Goal: Transaction & Acquisition: Purchase product/service

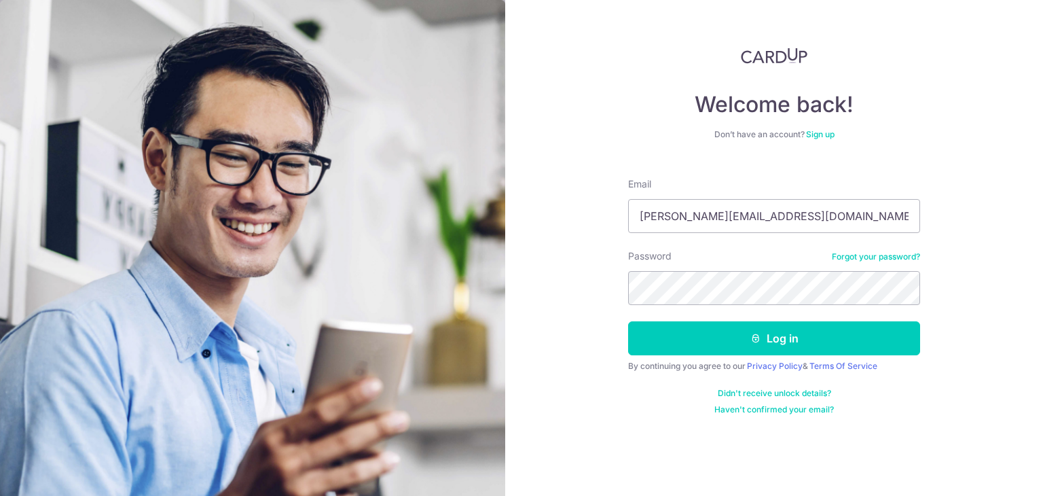
type input "[PERSON_NAME][EMAIL_ADDRESS][DOMAIN_NAME]"
click at [628, 321] on button "Log in" at bounding box center [774, 338] width 292 height 34
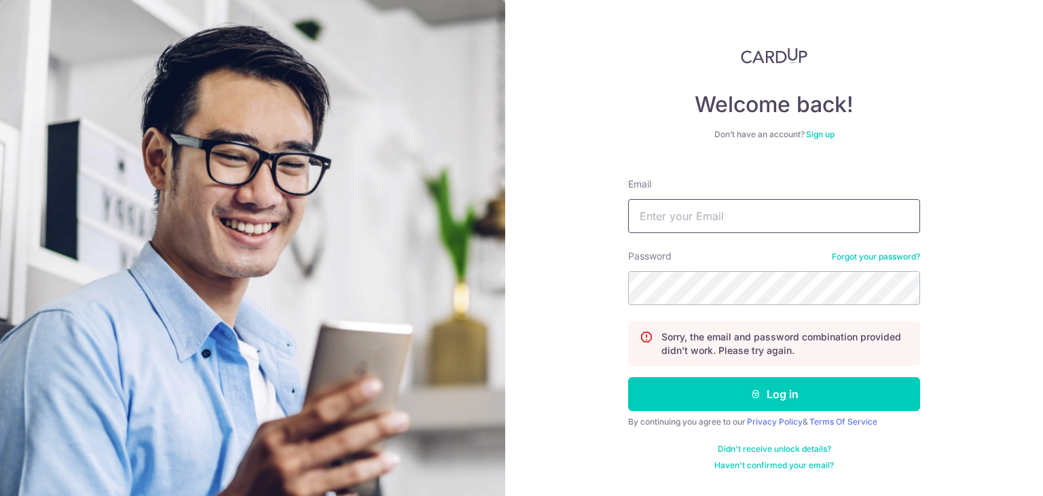
click at [766, 211] on input "Email" at bounding box center [774, 216] width 292 height 34
type input "[PERSON_NAME][EMAIL_ADDRESS][DOMAIN_NAME]"
click at [628, 377] on button "Log in" at bounding box center [774, 394] width 292 height 34
click at [658, 226] on input "Email" at bounding box center [774, 216] width 292 height 34
type input "[PERSON_NAME][EMAIL_ADDRESS][DOMAIN_NAME]"
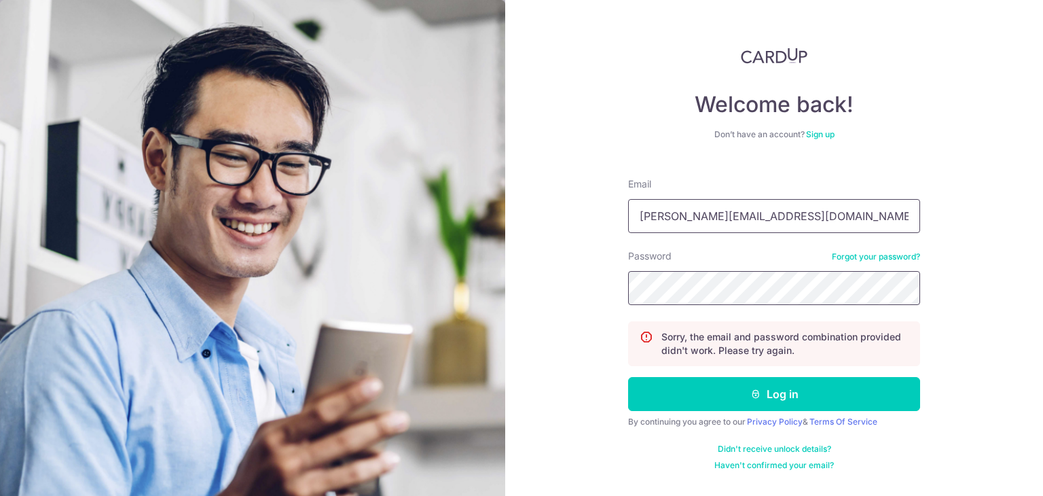
click at [628, 377] on button "Log in" at bounding box center [774, 394] width 292 height 34
drag, startPoint x: 0, startPoint y: 0, endPoint x: 669, endPoint y: 207, distance: 700.2
click at [669, 207] on input "Email" at bounding box center [774, 216] width 292 height 34
type input "[PERSON_NAME][EMAIL_ADDRESS][DOMAIN_NAME]"
click at [628, 377] on button "Log in" at bounding box center [774, 394] width 292 height 34
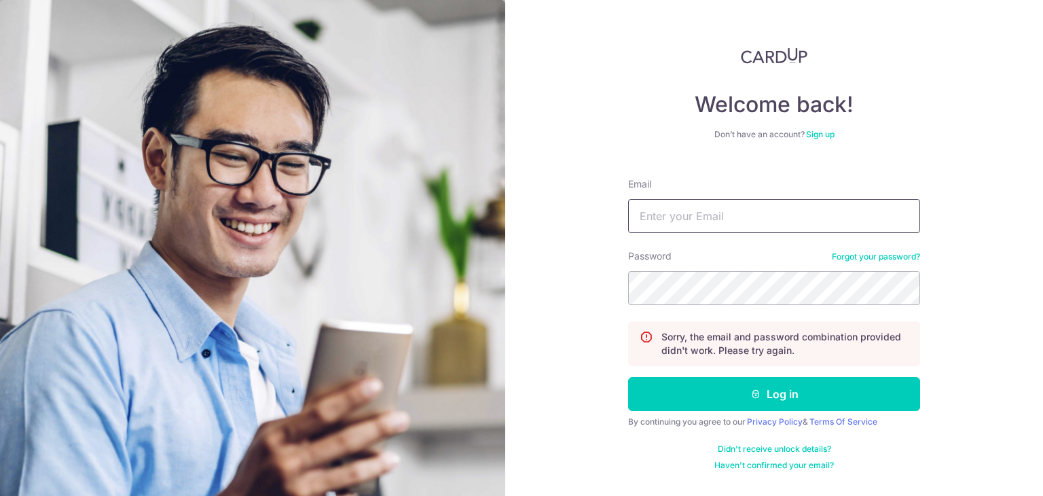
click at [669, 207] on input "Email" at bounding box center [774, 216] width 292 height 34
type input "[PERSON_NAME][EMAIL_ADDRESS][DOMAIN_NAME]"
click at [628, 377] on button "Log in" at bounding box center [774, 394] width 292 height 34
click at [852, 255] on link "Forgot your password?" at bounding box center [876, 256] width 88 height 11
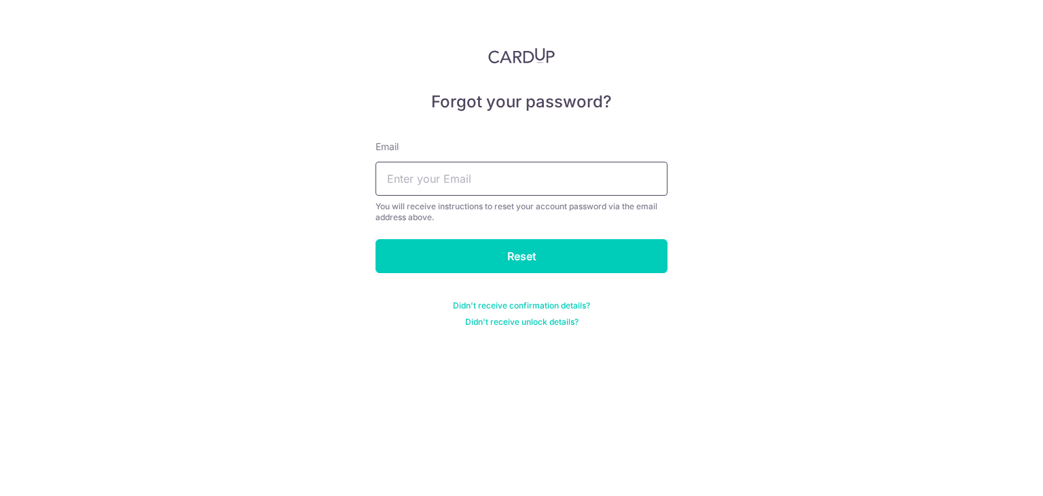
click at [623, 185] on input "text" at bounding box center [522, 179] width 292 height 34
type input "wes.chioh@outlook.com"
click at [376, 239] on input "Reset" at bounding box center [522, 256] width 292 height 34
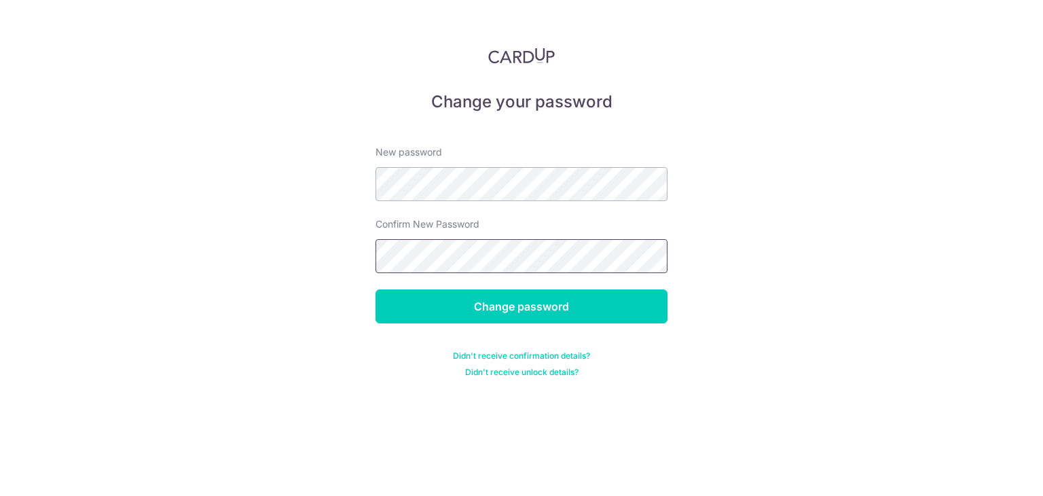
click at [376, 289] on input "Change password" at bounding box center [522, 306] width 292 height 34
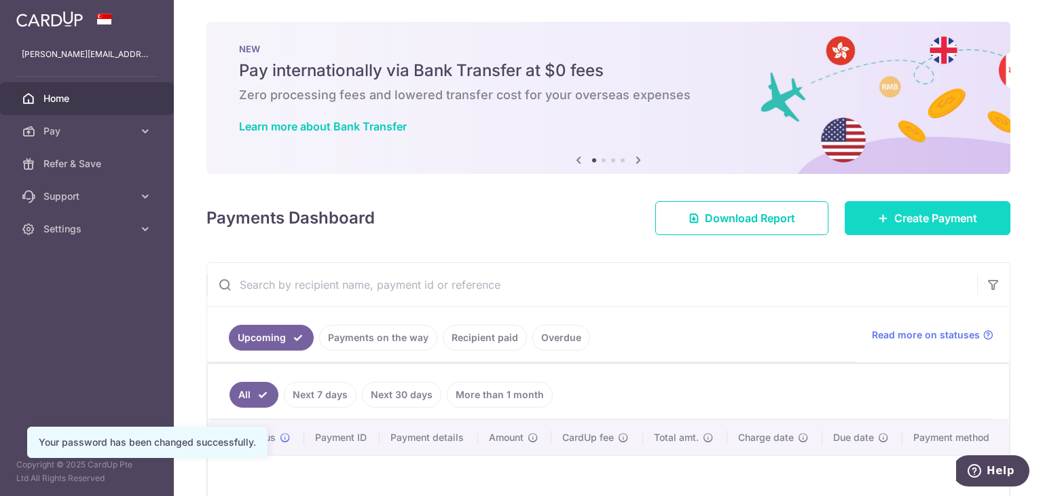
click at [898, 213] on span "Create Payment" at bounding box center [935, 218] width 83 height 16
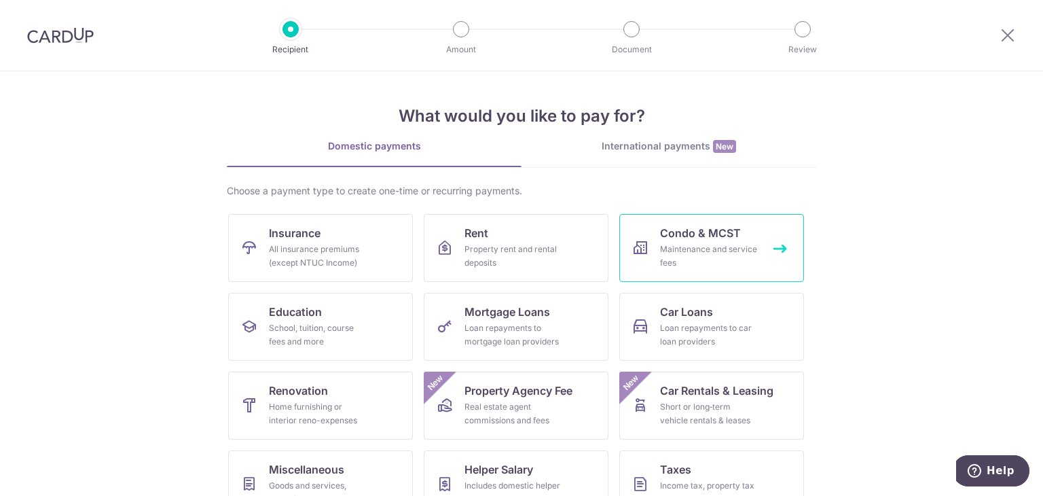
click at [702, 253] on div "Maintenance and service fees" at bounding box center [709, 255] width 98 height 27
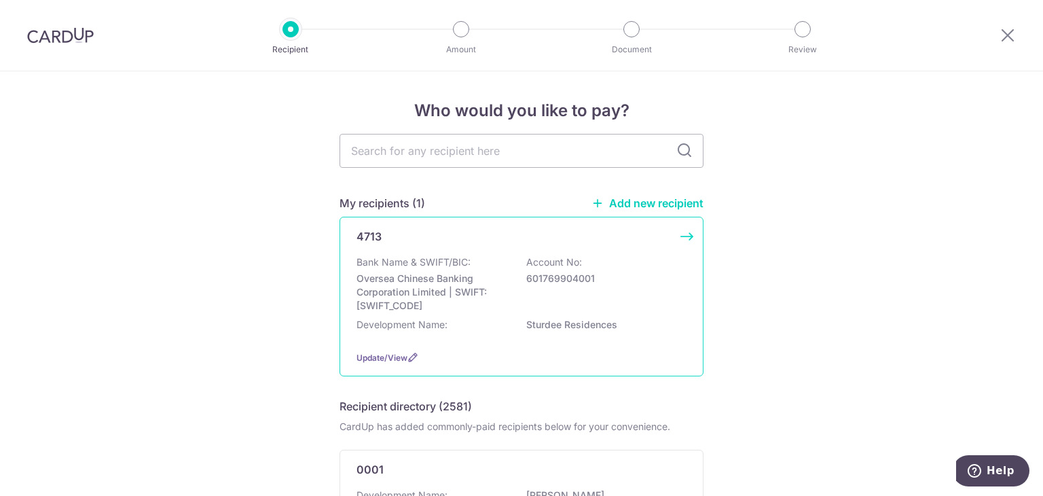
click at [486, 327] on div "Development Name: Sturdee Residences" at bounding box center [521, 329] width 330 height 22
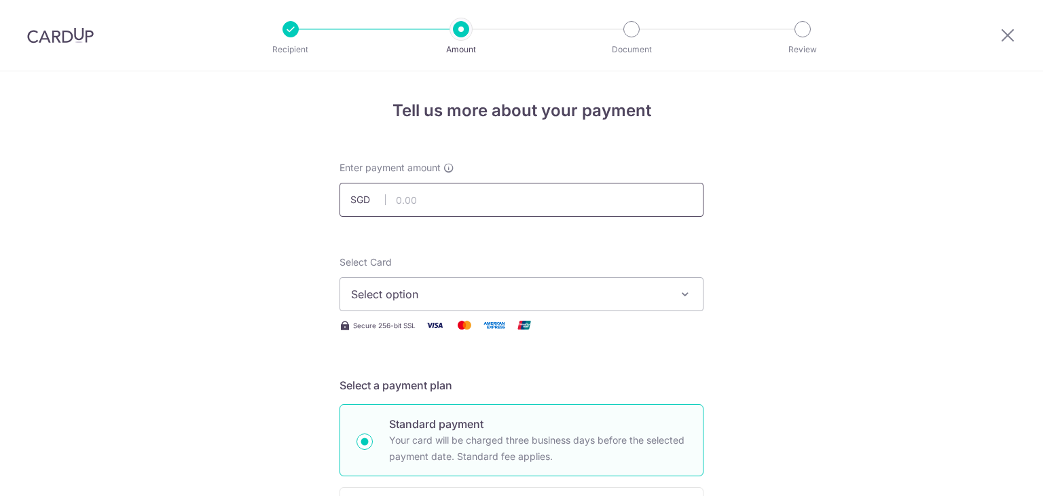
click at [527, 204] on input "text" at bounding box center [522, 200] width 364 height 34
type input "997.35"
click at [508, 289] on span "Select option" at bounding box center [509, 294] width 316 height 16
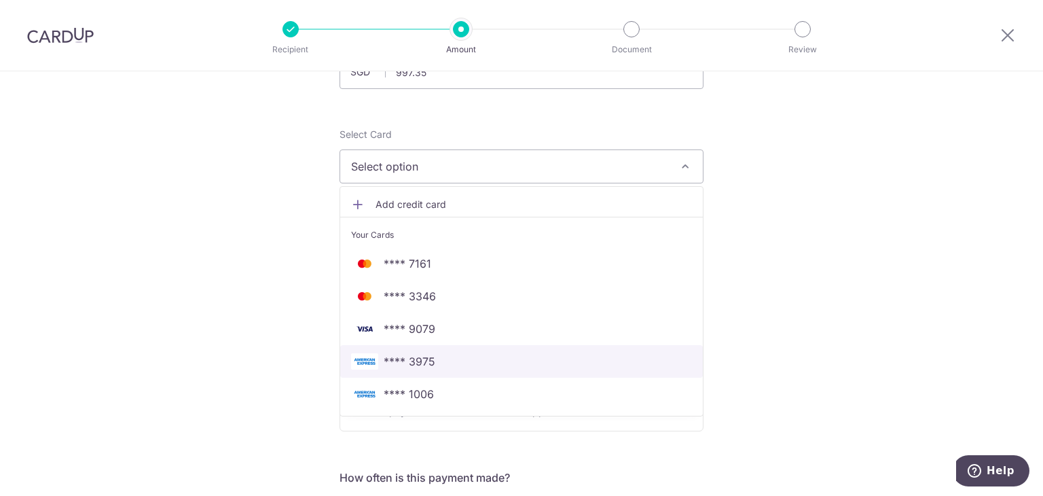
scroll to position [136, 0]
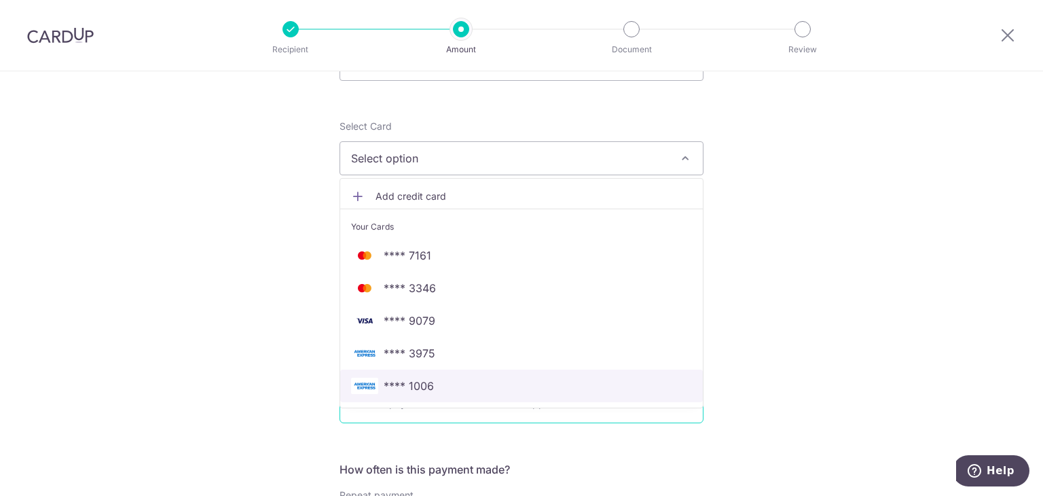
drag, startPoint x: 449, startPoint y: 386, endPoint x: 382, endPoint y: 365, distance: 69.8
click at [449, 386] on span "**** 1006" at bounding box center [521, 386] width 341 height 16
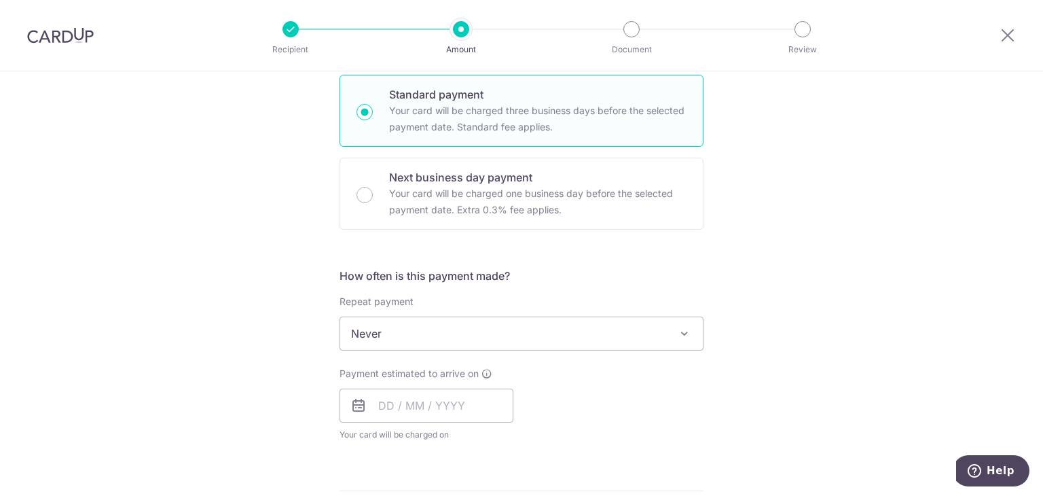
scroll to position [407, 0]
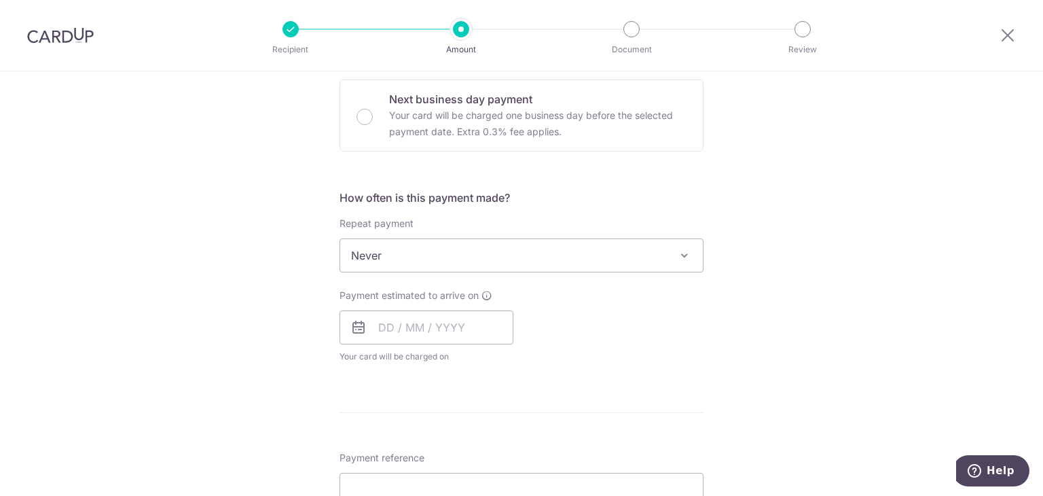
click at [293, 331] on div "Tell us more about your payment Enter payment amount SGD 997.35 997.35 Select C…" at bounding box center [521, 278] width 1043 height 1228
click at [408, 323] on input "text" at bounding box center [427, 327] width 174 height 34
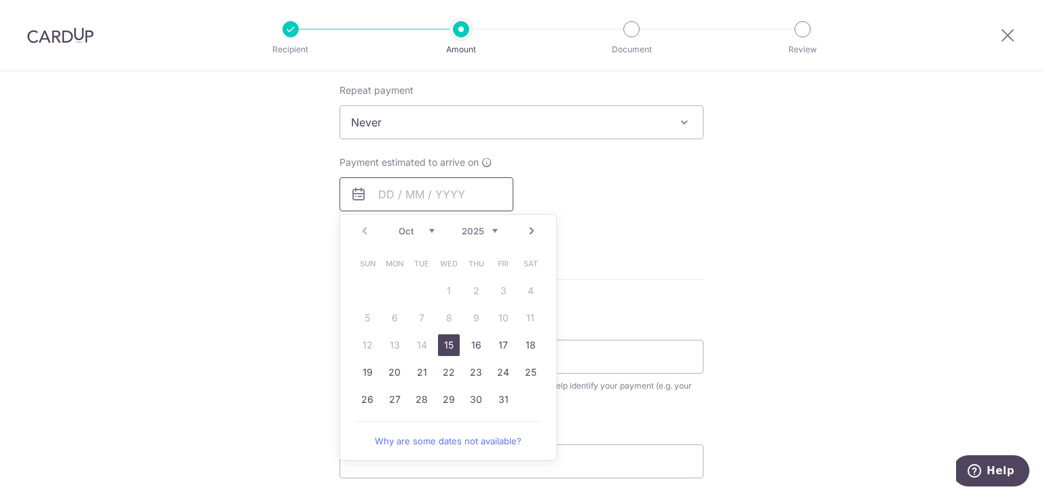
scroll to position [543, 0]
click at [439, 335] on link "15" at bounding box center [449, 342] width 22 height 22
type input "[DATE]"
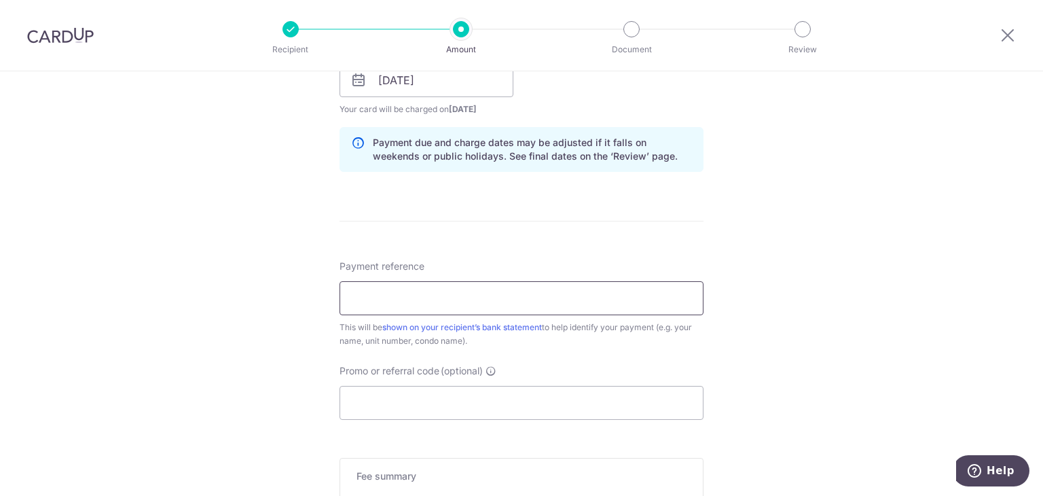
scroll to position [747, 0]
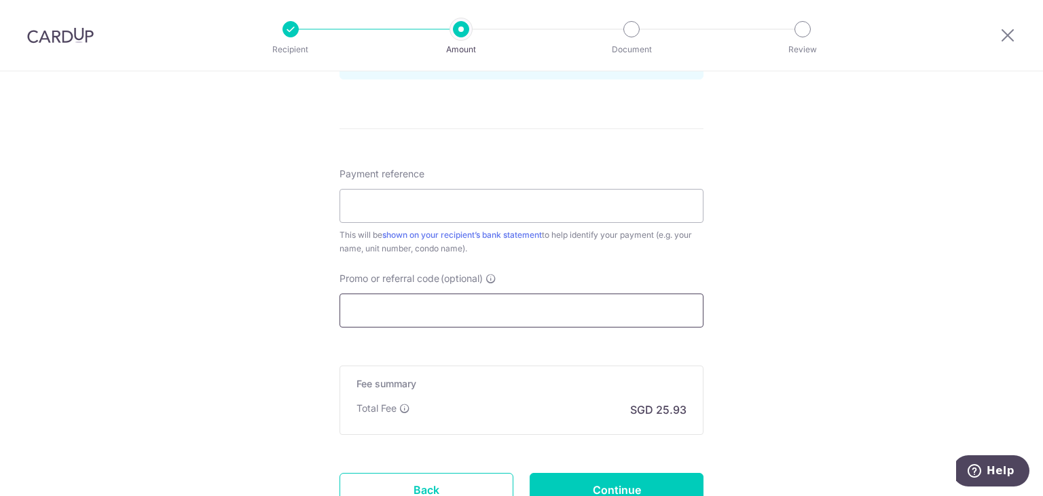
click at [497, 319] on input "Promo or referral code (optional)" at bounding box center [522, 310] width 364 height 34
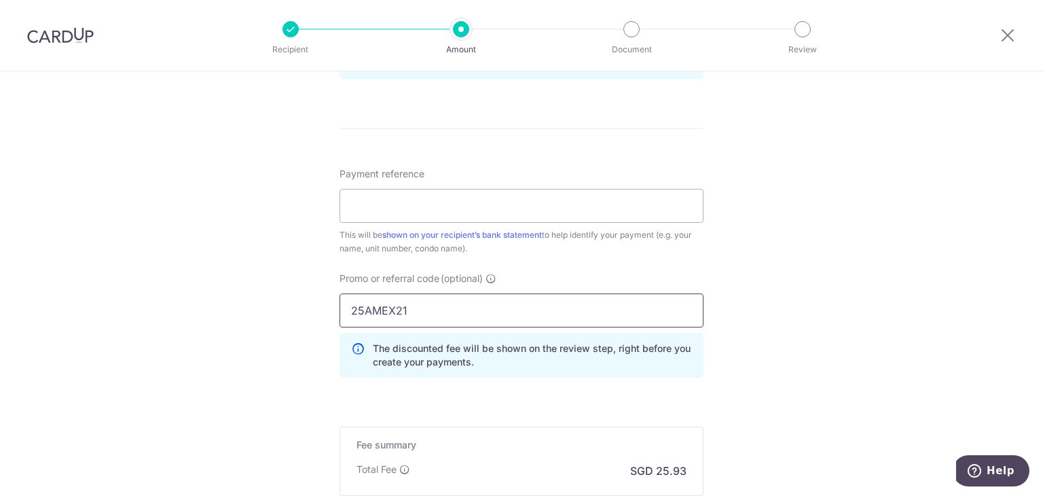
type input "25AMEX21"
click at [364, 207] on input "Payment reference" at bounding box center [522, 206] width 364 height 34
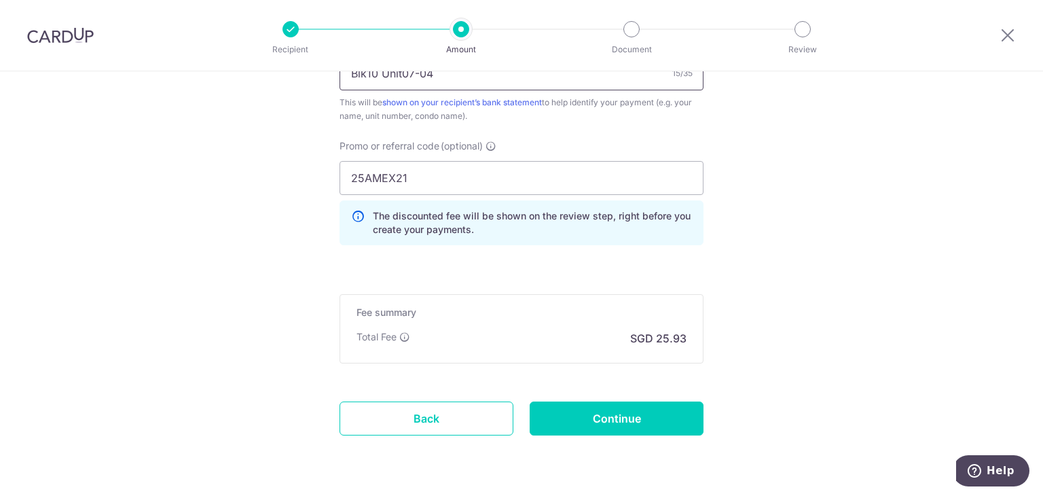
scroll to position [883, 0]
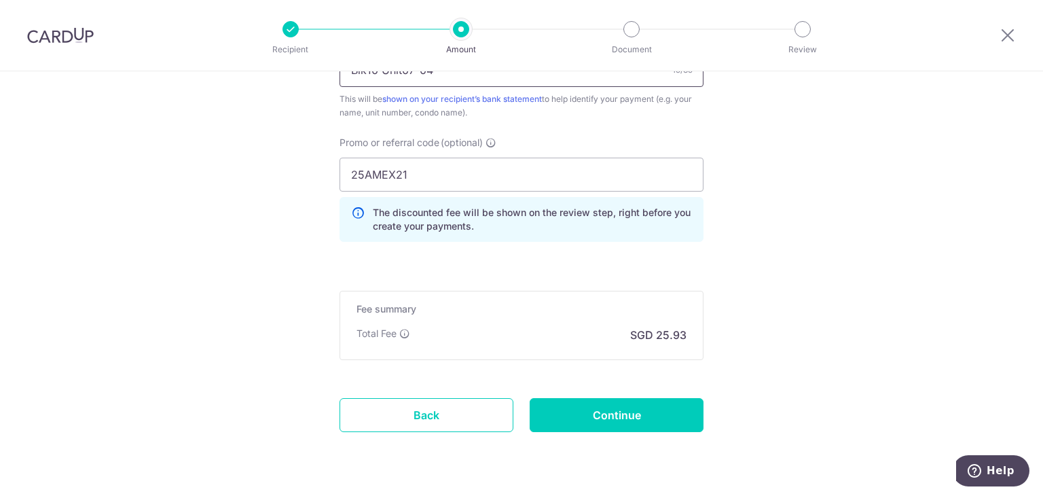
type input "Blk10 Unit07-04"
click at [553, 414] on input "Continue" at bounding box center [617, 415] width 174 height 34
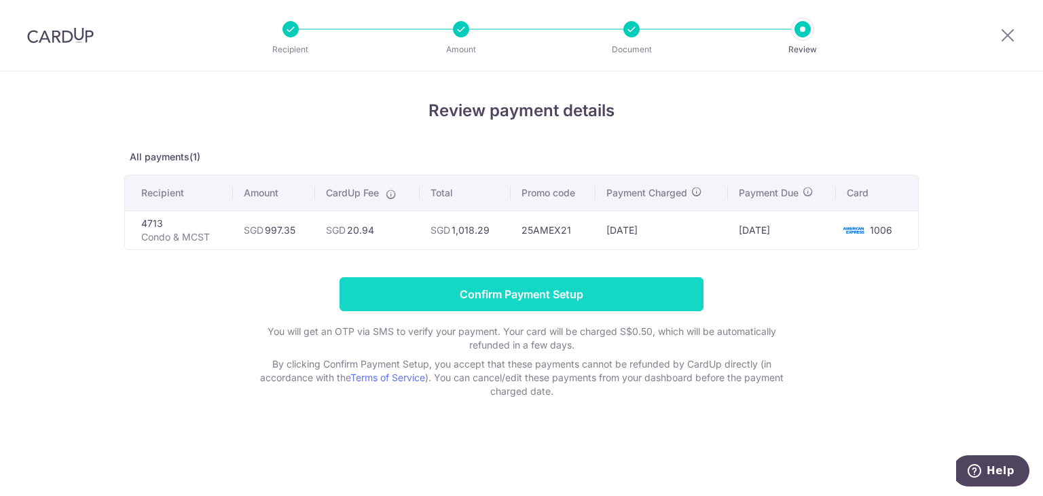
click at [478, 278] on input "Confirm Payment Setup" at bounding box center [522, 294] width 364 height 34
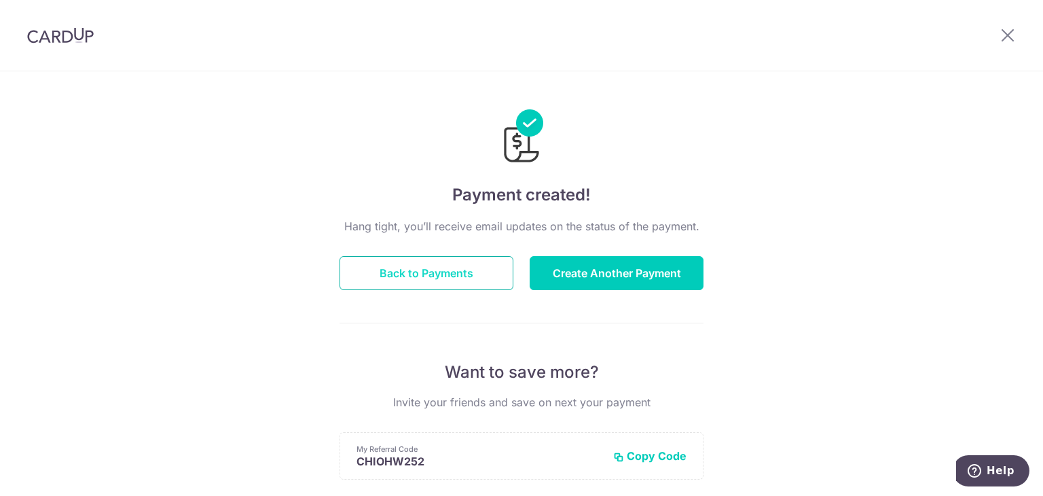
click at [497, 272] on button "Back to Payments" at bounding box center [427, 273] width 174 height 34
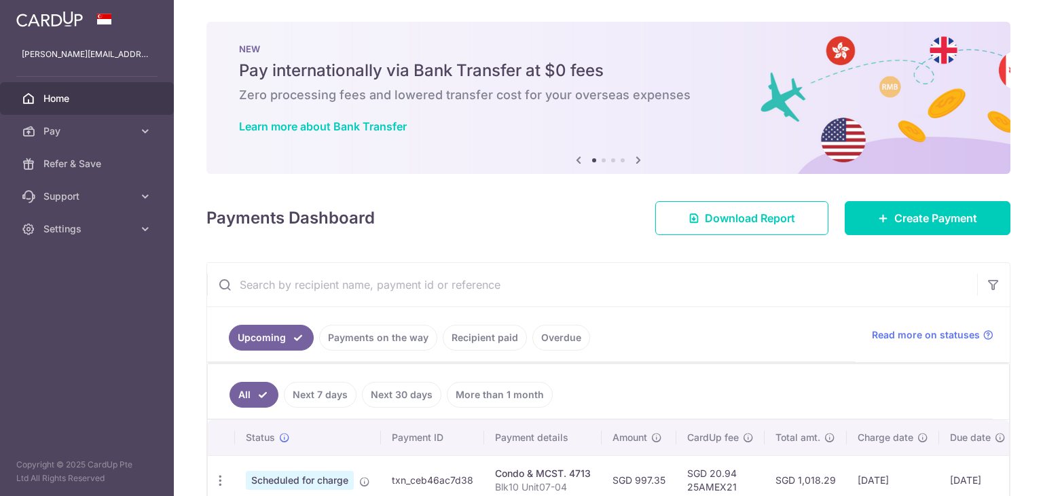
scroll to position [80, 0]
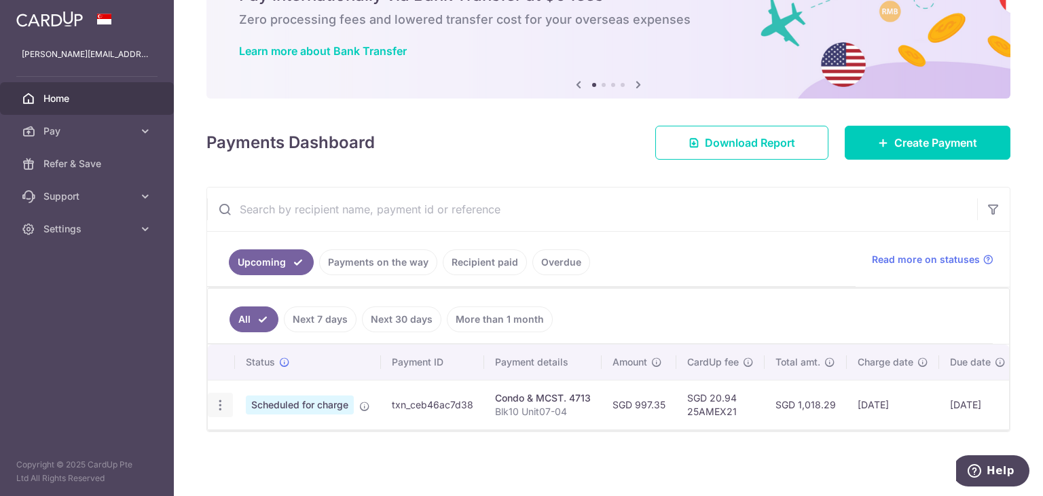
click at [219, 398] on icon "button" at bounding box center [220, 405] width 14 height 14
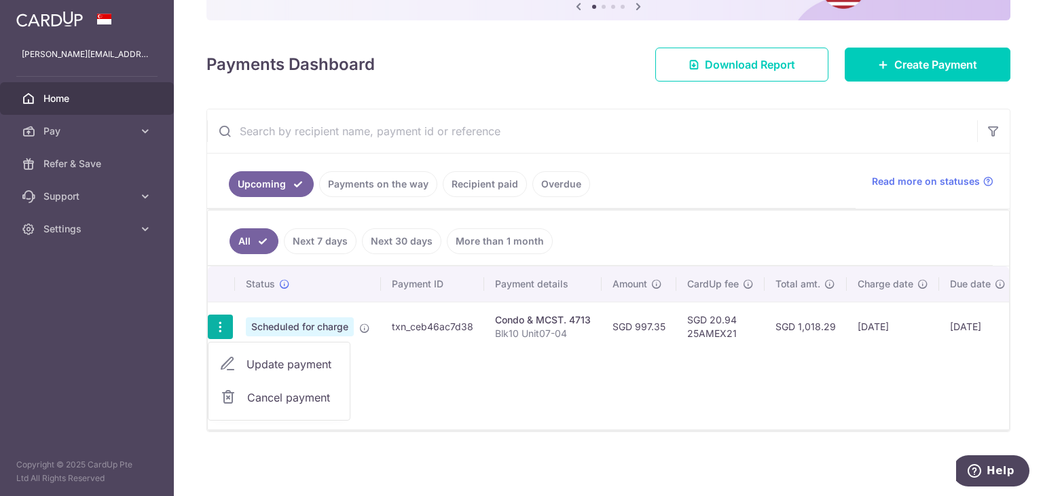
scroll to position [158, 0]
click at [251, 358] on span "Update payment" at bounding box center [292, 364] width 92 height 16
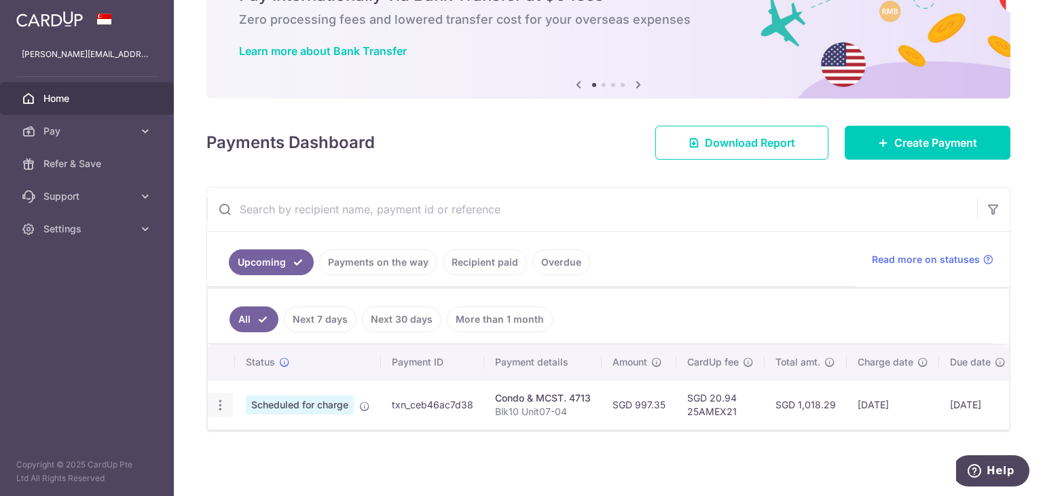
radio input "true"
type input "997.35"
type input "[DATE]"
type input "Blk10 Unit07-04"
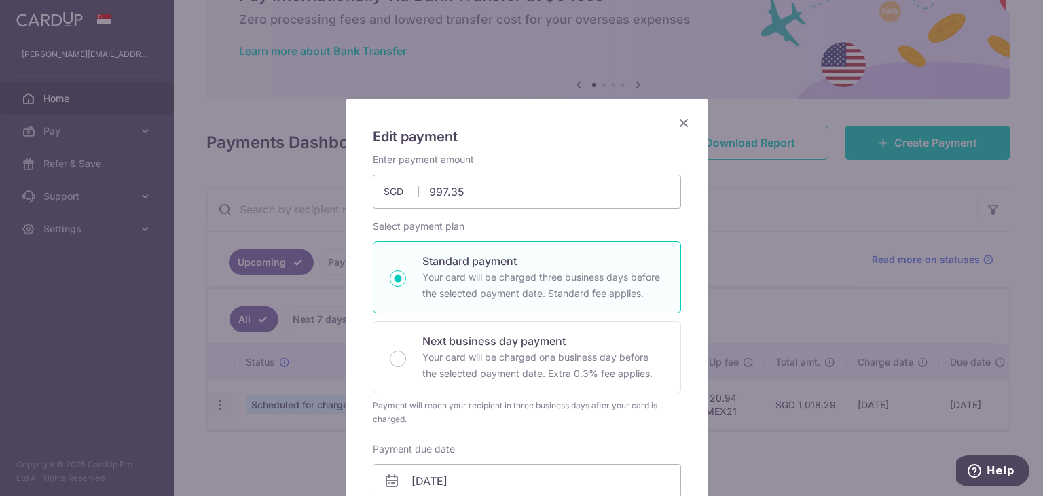
type input "25AMEX21"
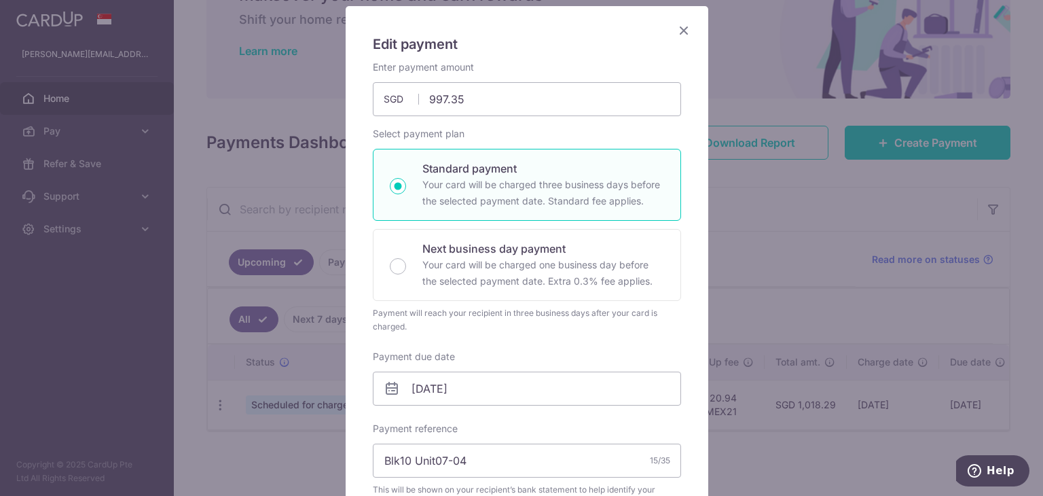
scroll to position [84, 0]
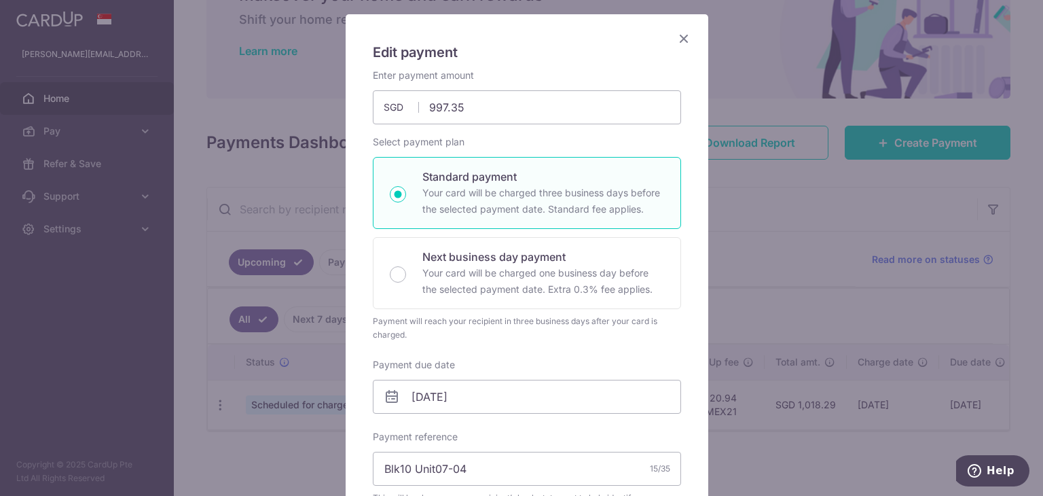
click at [676, 39] on icon "Close" at bounding box center [684, 38] width 16 height 17
